Goal: Transaction & Acquisition: Book appointment/travel/reservation

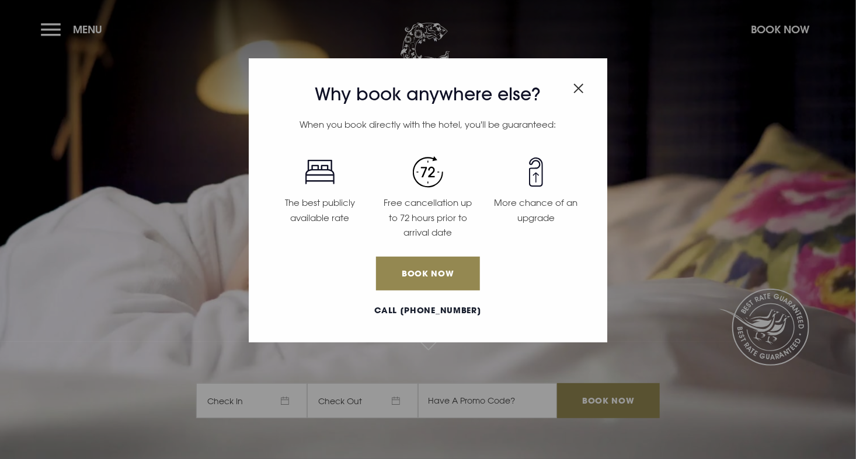
click at [577, 91] on img "Close modal" at bounding box center [578, 88] width 11 height 10
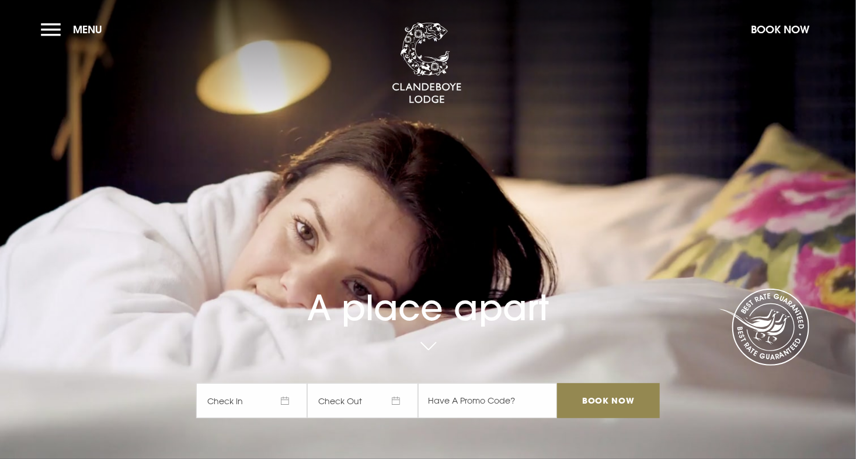
click at [271, 400] on span "Check In" at bounding box center [251, 401] width 111 height 35
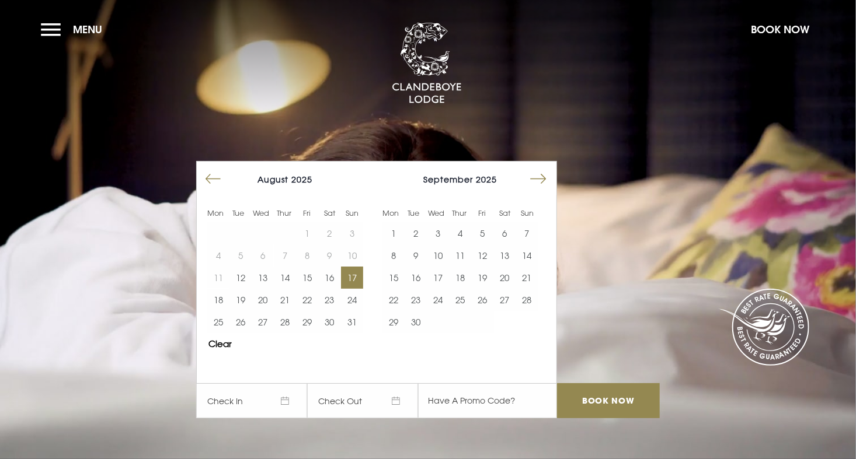
click at [354, 273] on button "17" at bounding box center [352, 278] width 22 height 22
click at [248, 297] on button "19" at bounding box center [240, 300] width 22 height 22
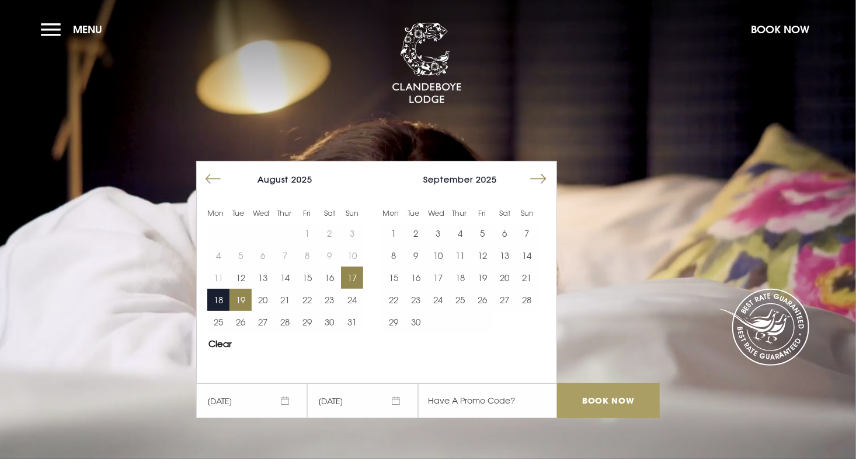
click at [608, 406] on input "Book Now" at bounding box center [608, 401] width 103 height 35
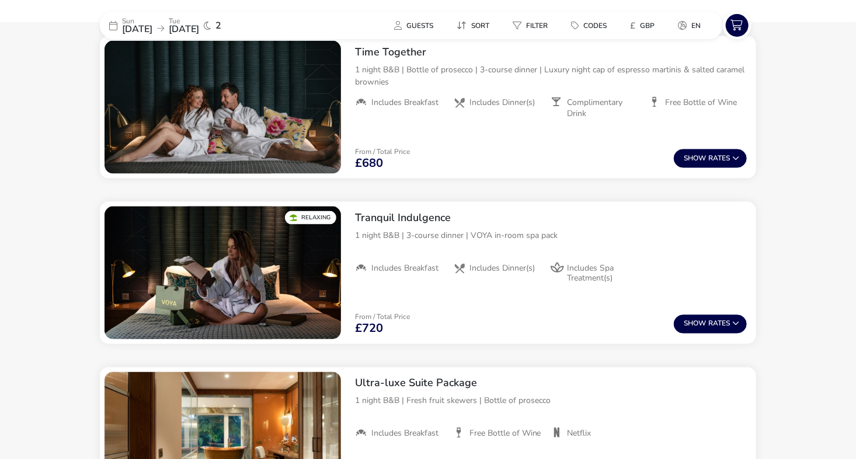
scroll to position [859, 0]
